Goal: Find specific page/section: Find specific page/section

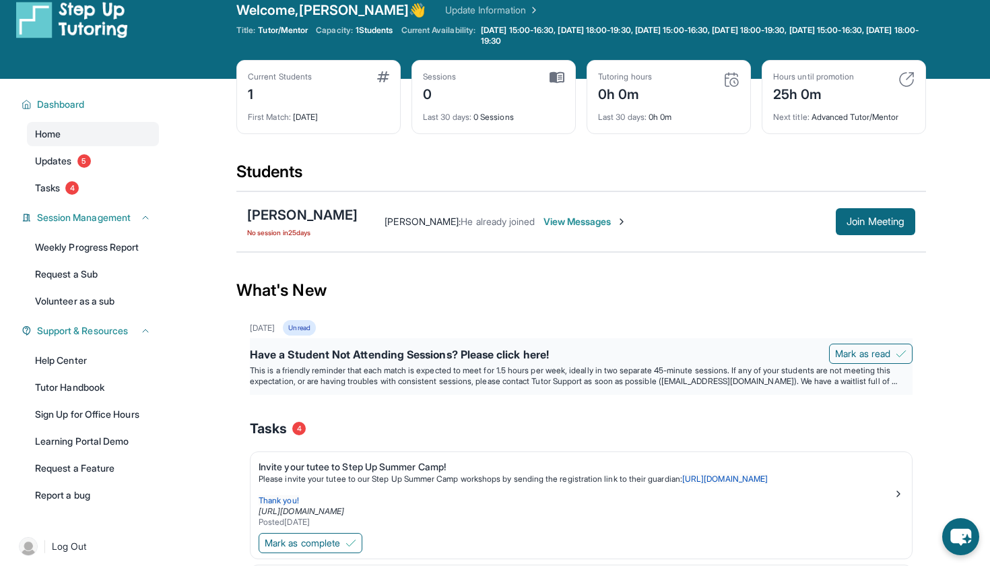
scroll to position [20, 0]
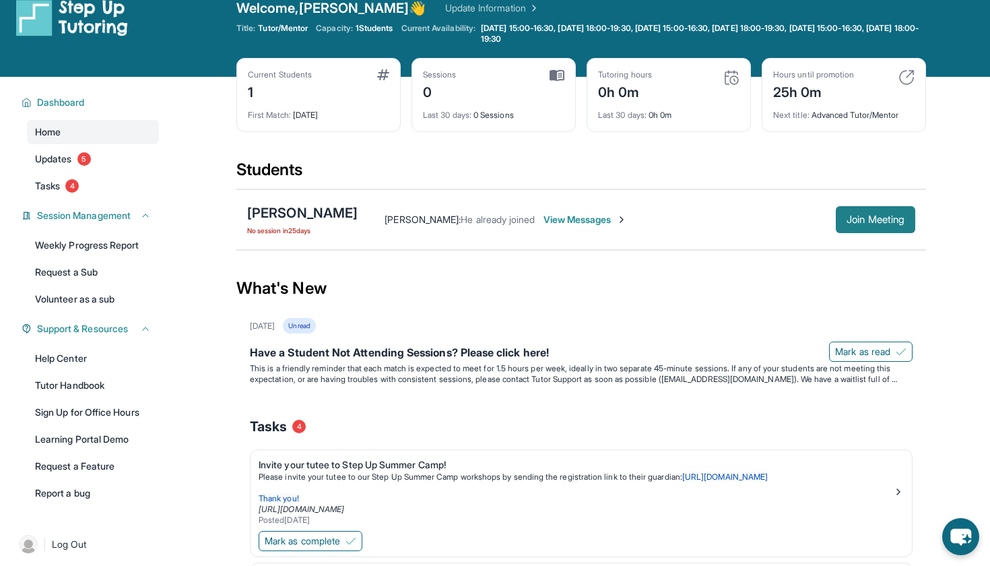
click at [887, 216] on span "Join Meeting" at bounding box center [876, 220] width 58 height 8
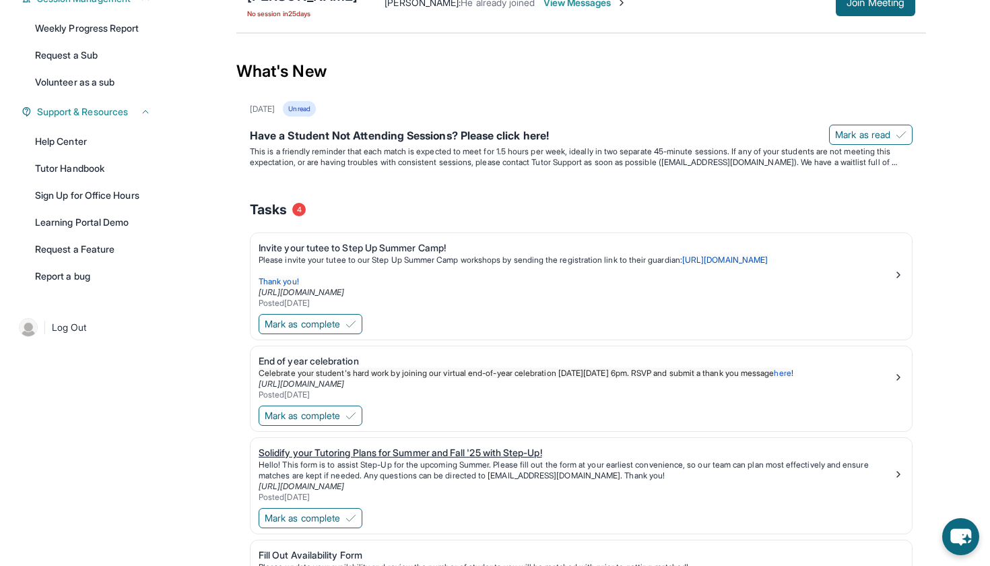
scroll to position [230, 0]
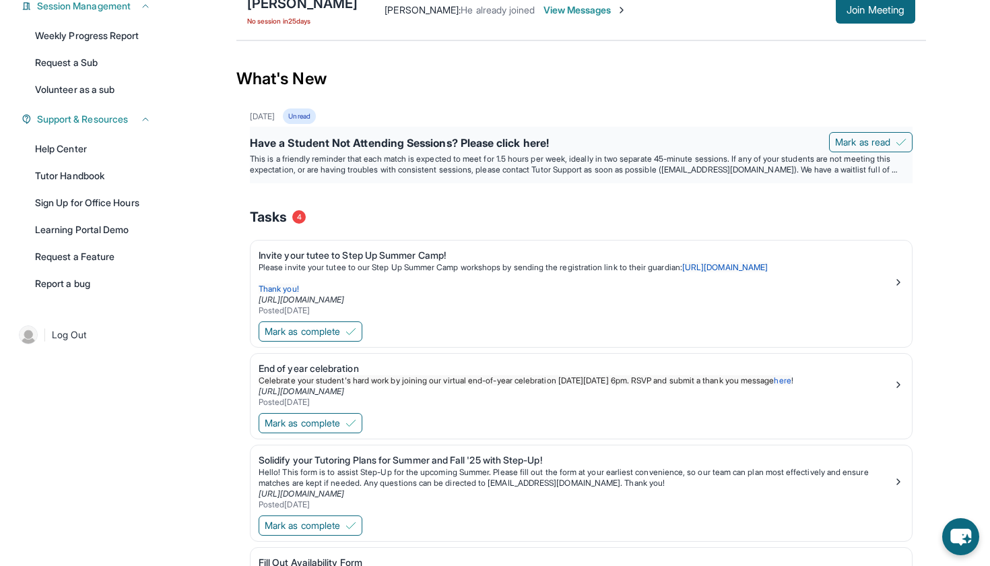
click at [747, 162] on p "This is a friendly reminder that each match is expected to meet for 1.5 hours p…" at bounding box center [581, 165] width 663 height 22
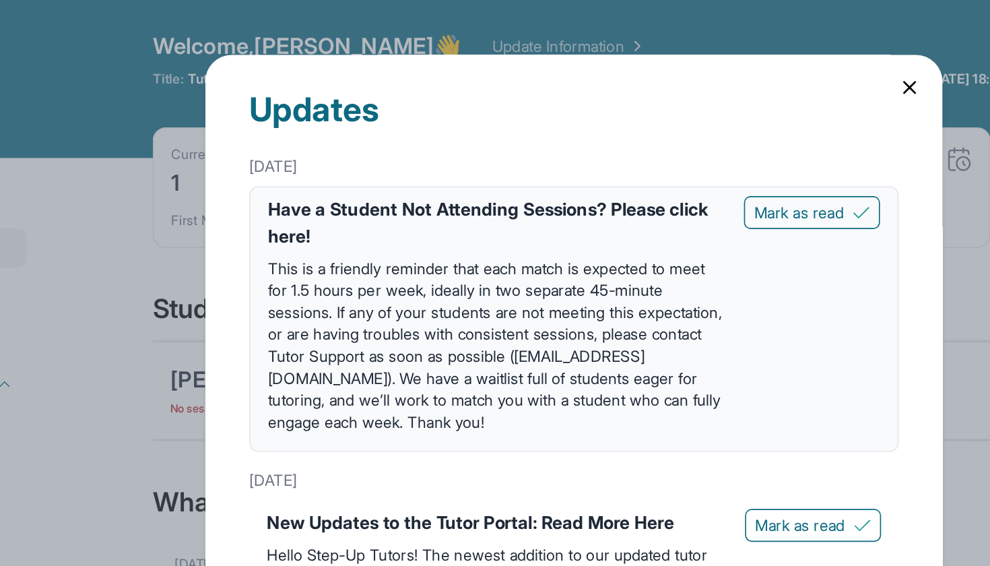
scroll to position [0, 0]
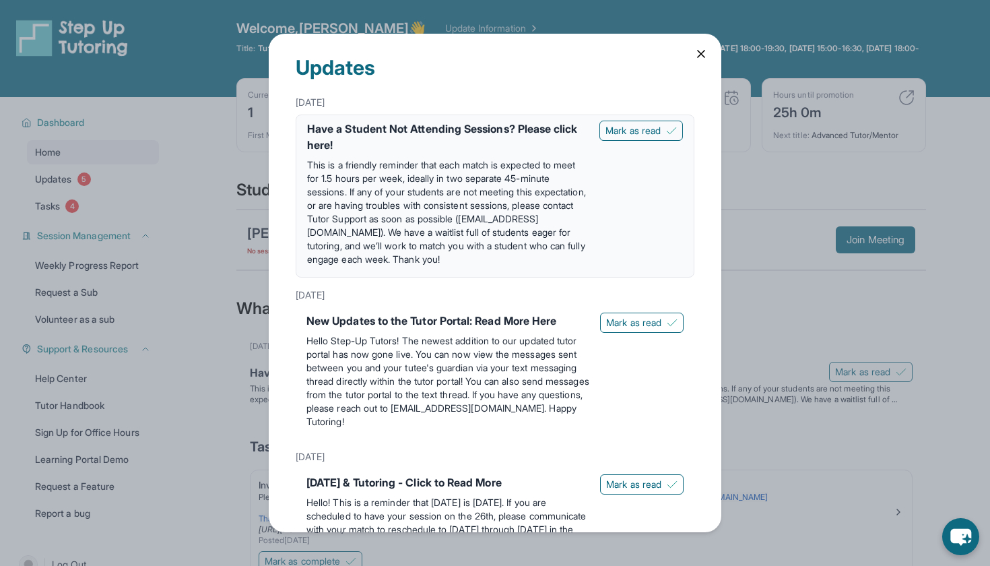
click at [706, 50] on icon at bounding box center [701, 53] width 13 height 13
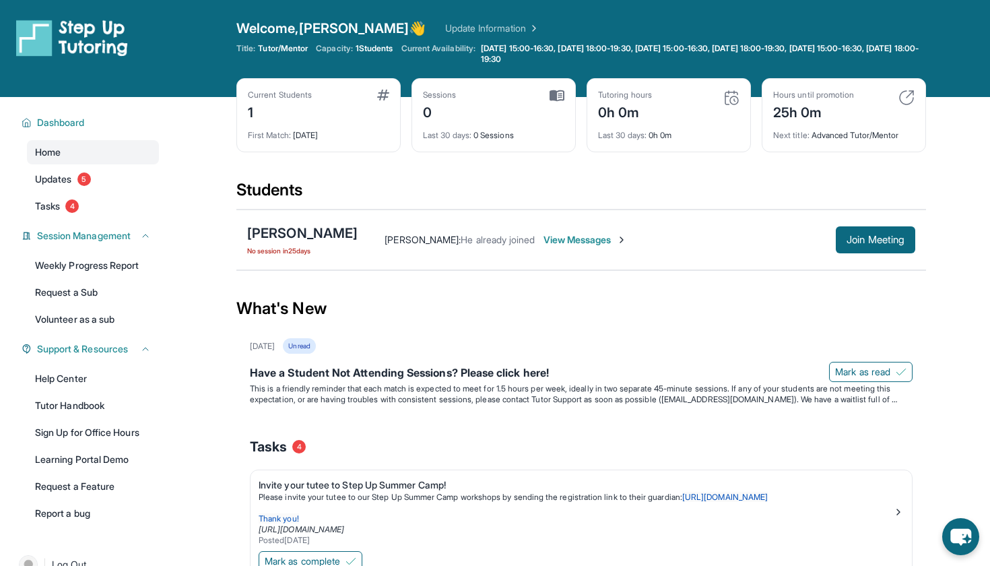
click at [434, 243] on span "Hayk Norikyan :" at bounding box center [423, 239] width 76 height 11
click at [332, 243] on div "Mikayel Norikyan No session in 25 days" at bounding box center [302, 240] width 110 height 32
click at [326, 237] on div "[PERSON_NAME]" at bounding box center [302, 233] width 110 height 19
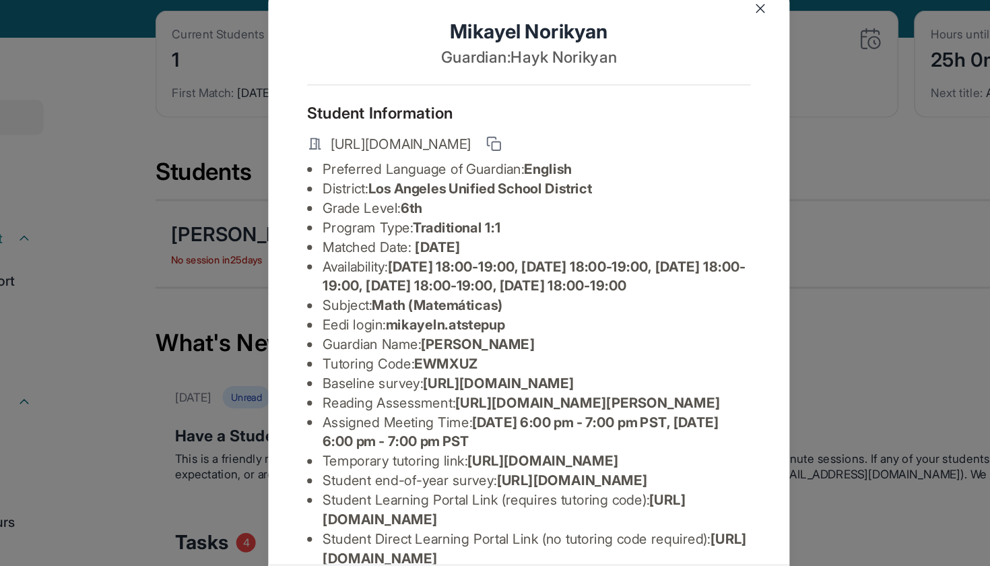
scroll to position [22, 0]
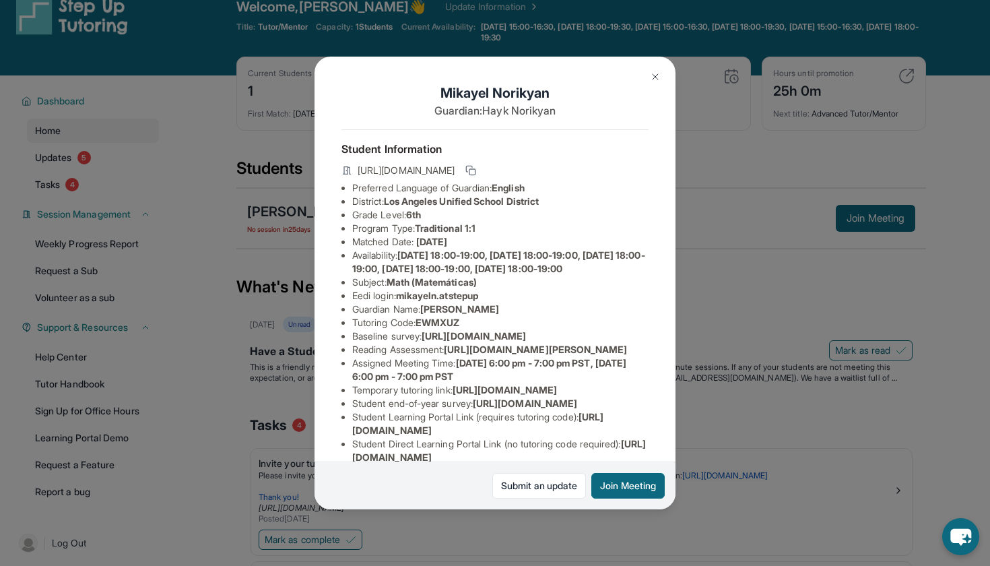
click at [719, 116] on div "Mikayel Norikyan Guardian: Hayk Norikyan Student Information https://student-po…" at bounding box center [495, 283] width 990 height 566
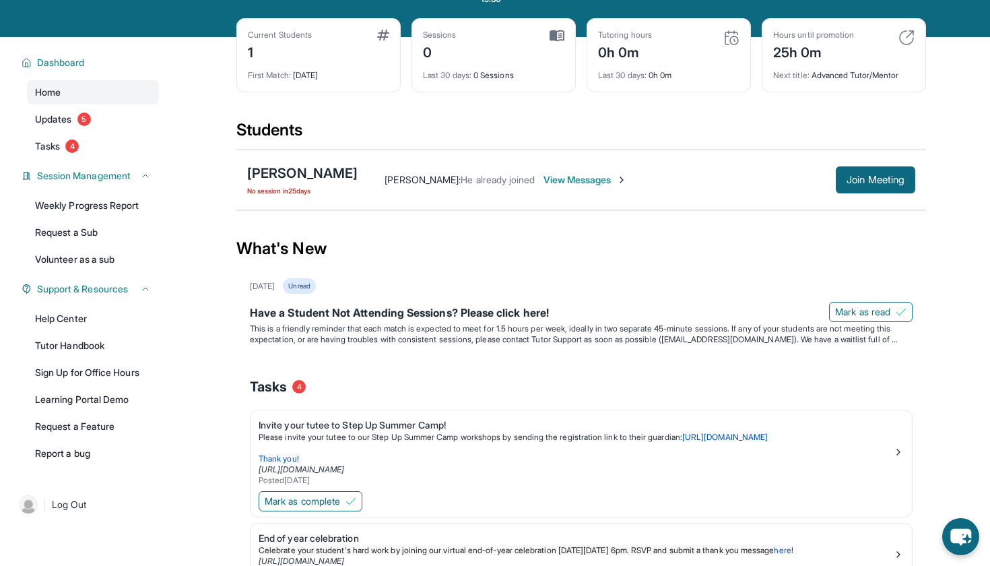
scroll to position [63, 0]
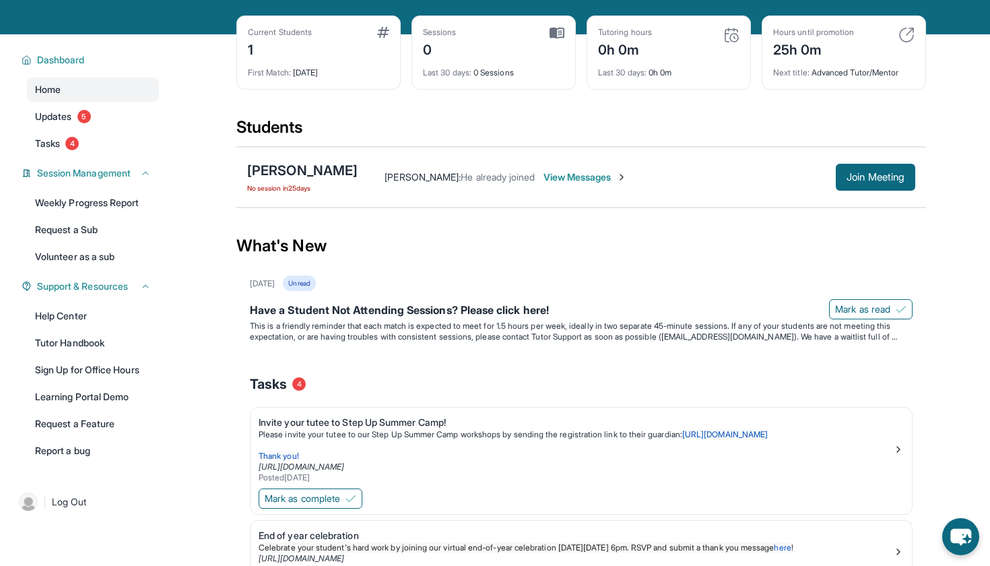
click at [439, 174] on span "Hayk Norikyan :" at bounding box center [423, 176] width 76 height 11
click at [304, 169] on div "[PERSON_NAME]" at bounding box center [302, 170] width 110 height 19
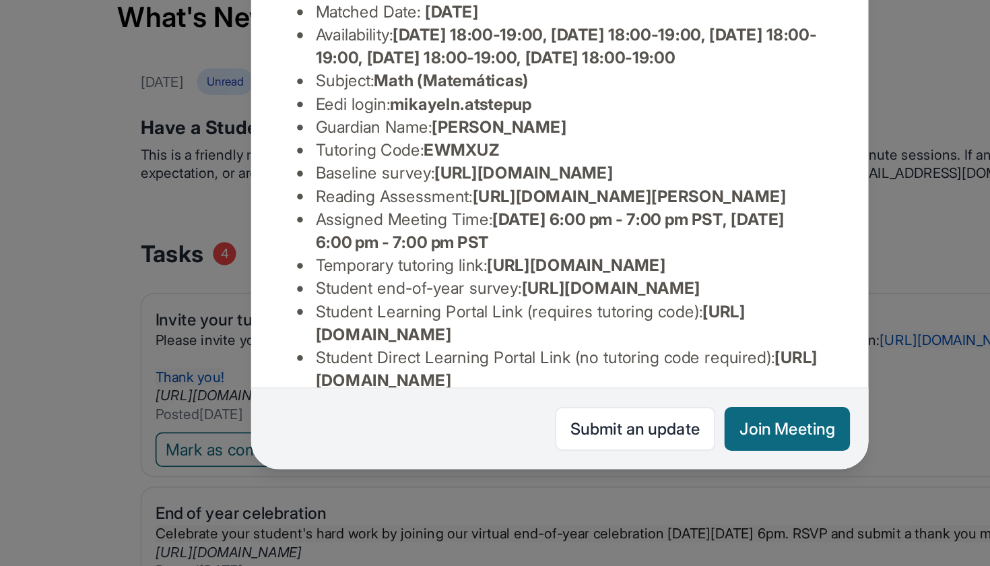
scroll to position [0, 0]
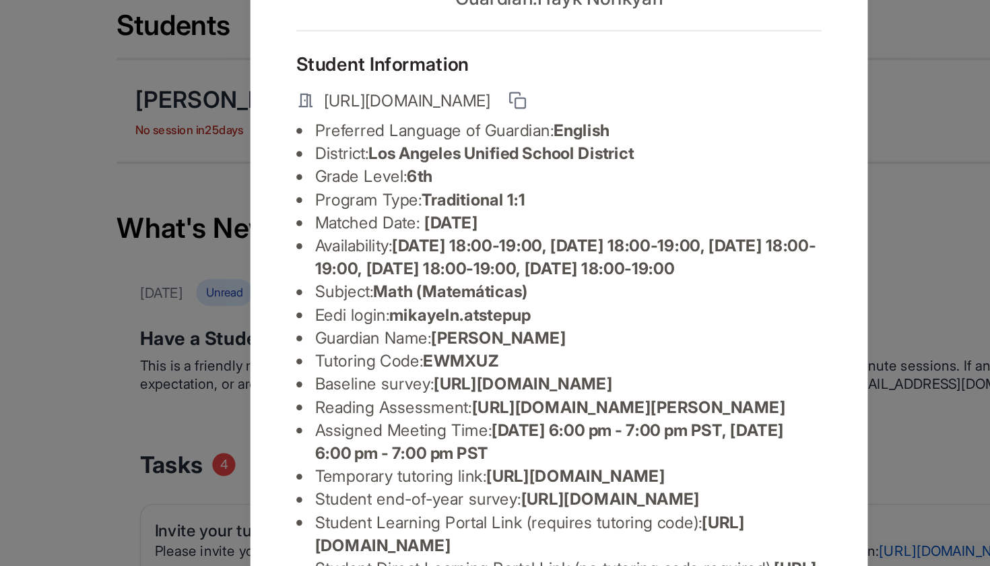
click at [139, 98] on div "Mikayel Norikyan Guardian: Hayk Norikyan Student Information https://student-po…" at bounding box center [495, 283] width 990 height 566
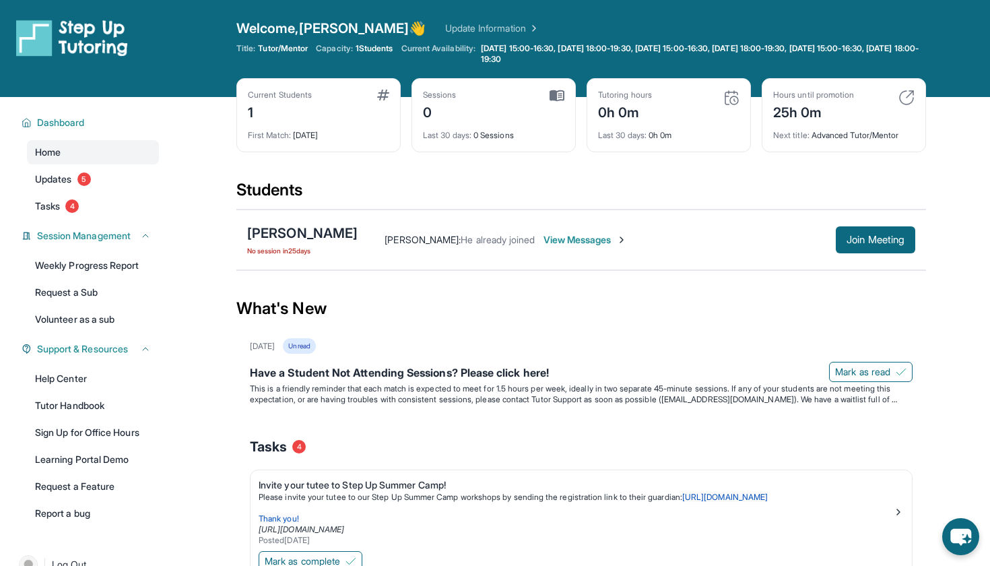
click at [555, 194] on div "Students" at bounding box center [581, 194] width 690 height 30
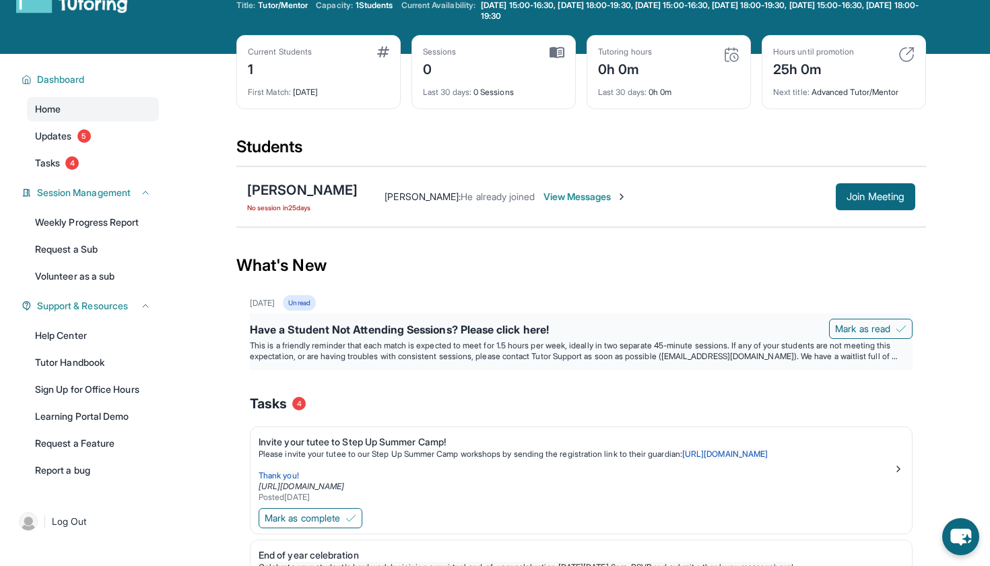
scroll to position [42, 0]
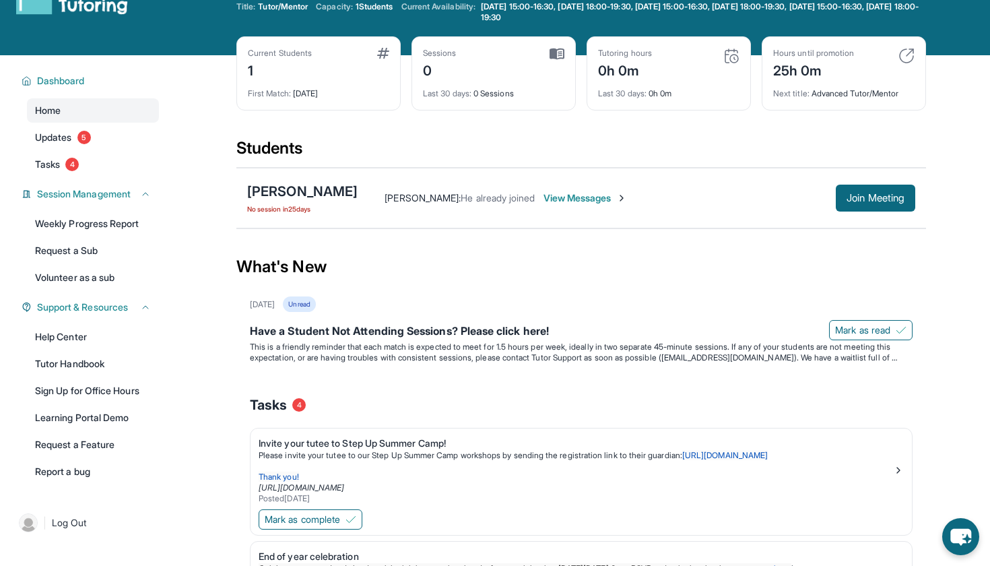
click at [870, 98] on div "Next title : Advanced Tutor/Mentor" at bounding box center [843, 89] width 141 height 19
click at [825, 92] on div "Next title : Advanced Tutor/Mentor" at bounding box center [843, 89] width 141 height 19
click at [798, 63] on div "25h 0m" at bounding box center [813, 70] width 81 height 22
click at [910, 55] on img at bounding box center [907, 56] width 16 height 16
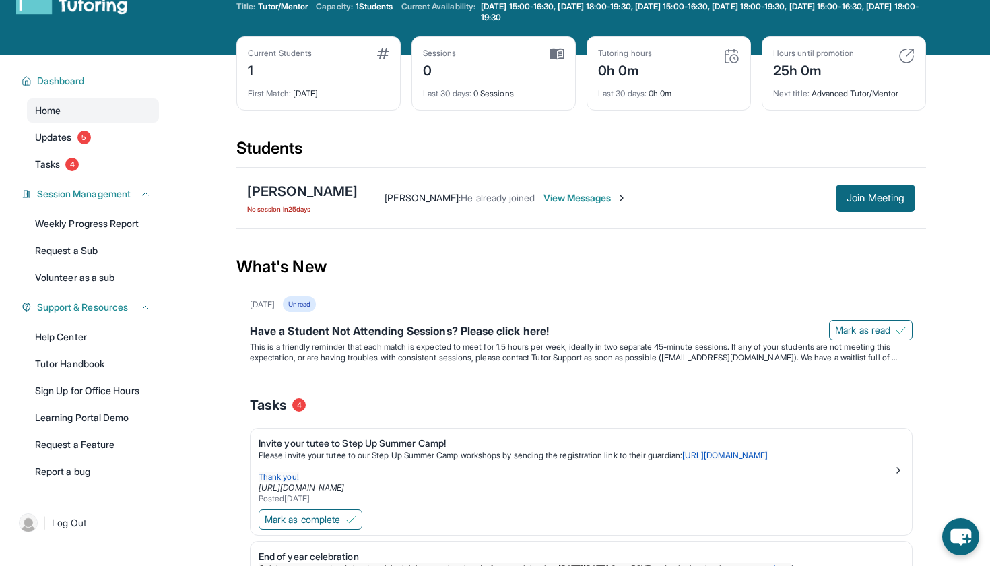
click at [730, 53] on img at bounding box center [732, 56] width 16 height 16
click at [593, 42] on div "Tutoring hours 0h 0m Last 30 days : 0h 0m" at bounding box center [669, 73] width 164 height 74
click at [548, 46] on div "Sessions 0 Last 30 days : 0 Sessions" at bounding box center [494, 73] width 164 height 74
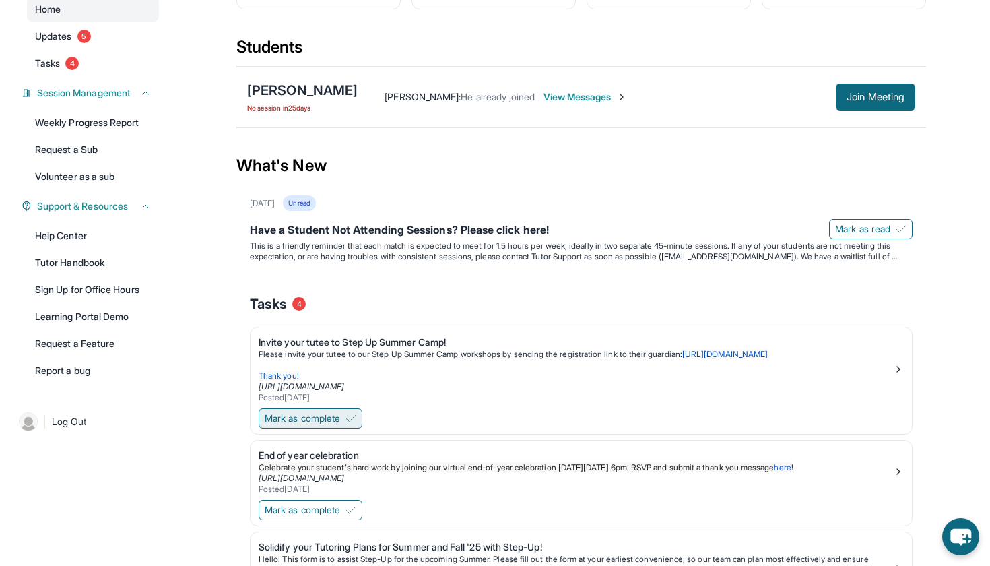
scroll to position [143, 0]
click at [540, 258] on p "This is a friendly reminder that each match is expected to meet for 1.5 hours p…" at bounding box center [581, 251] width 663 height 22
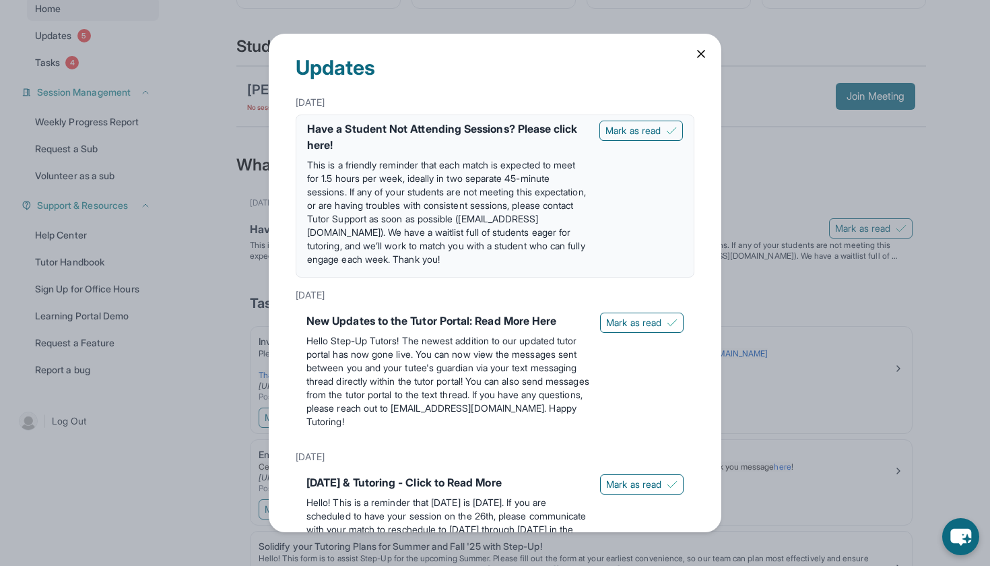
scroll to position [84, 0]
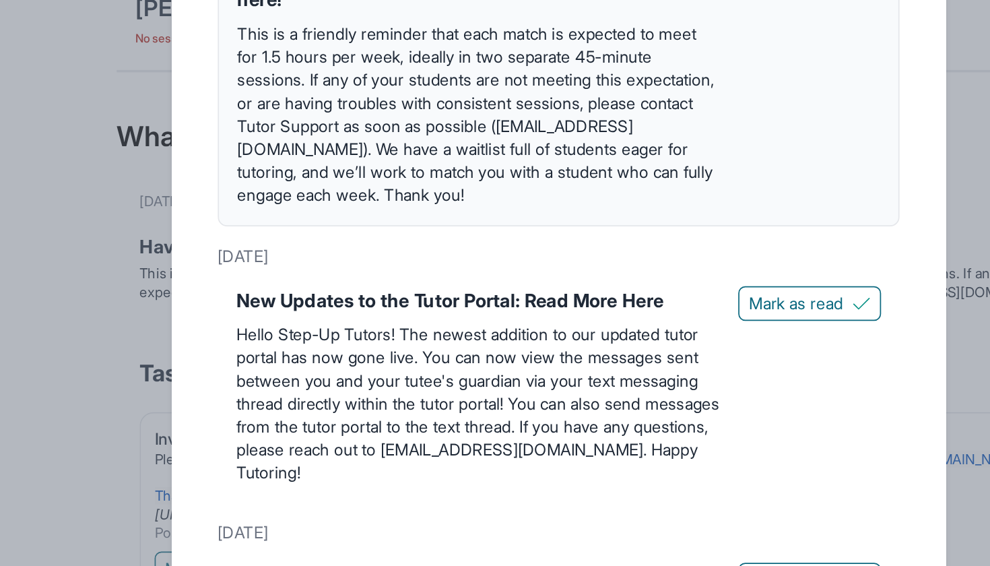
click at [41, 90] on div "Updates [DATE] Have a Student Not Attending Sessions? Please click here! This i…" at bounding box center [495, 283] width 990 height 566
